Goal: Information Seeking & Learning: Compare options

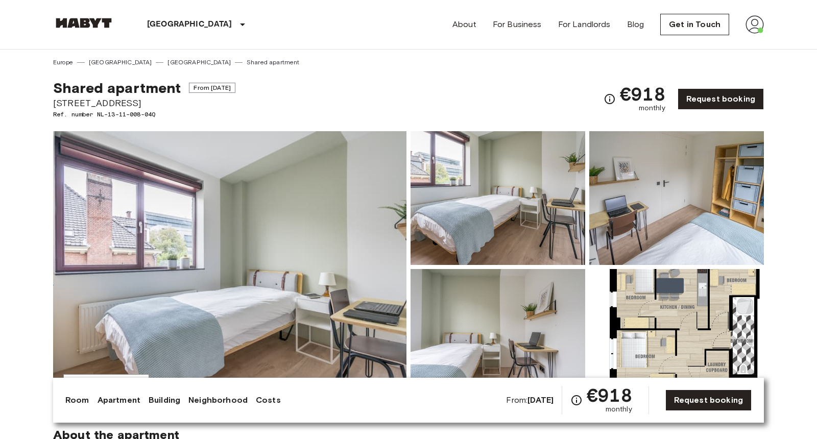
drag, startPoint x: 44, startPoint y: 75, endPoint x: 258, endPoint y: 106, distance: 216.1
click at [258, 106] on div "Shared apartment From Dec 2 2025 Eisenhowerlaan 110 Ref. number NL-13-11-008-04…" at bounding box center [408, 93] width 711 height 52
